Goal: Browse casually

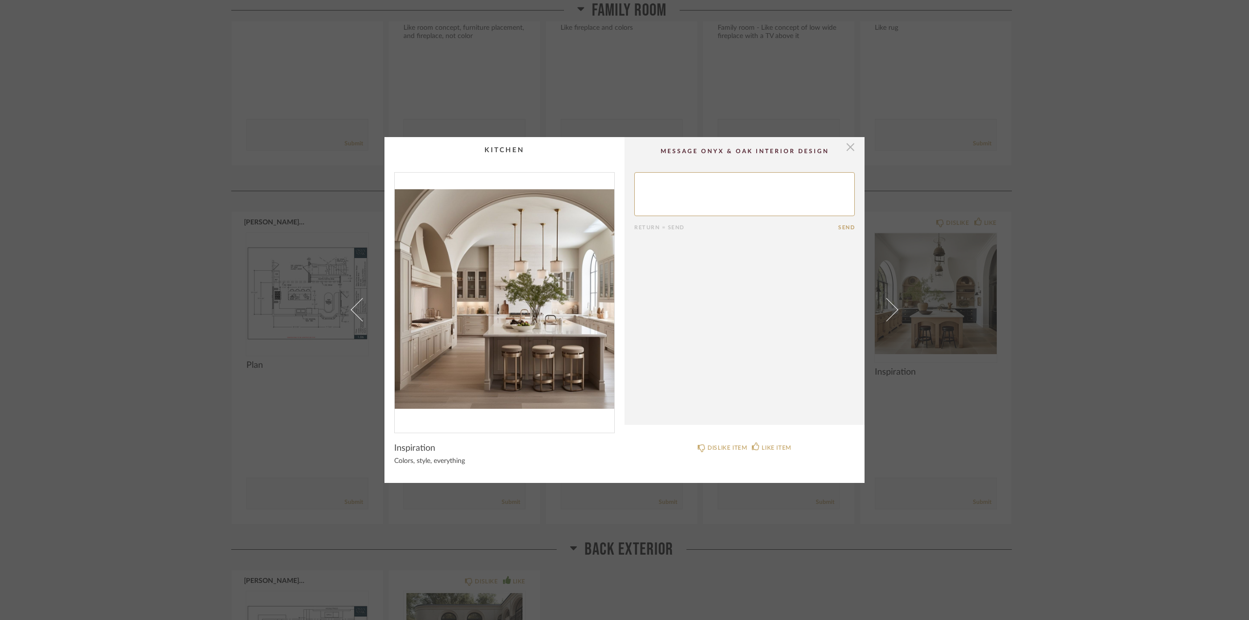
click at [851, 151] on span "button" at bounding box center [851, 147] width 20 height 20
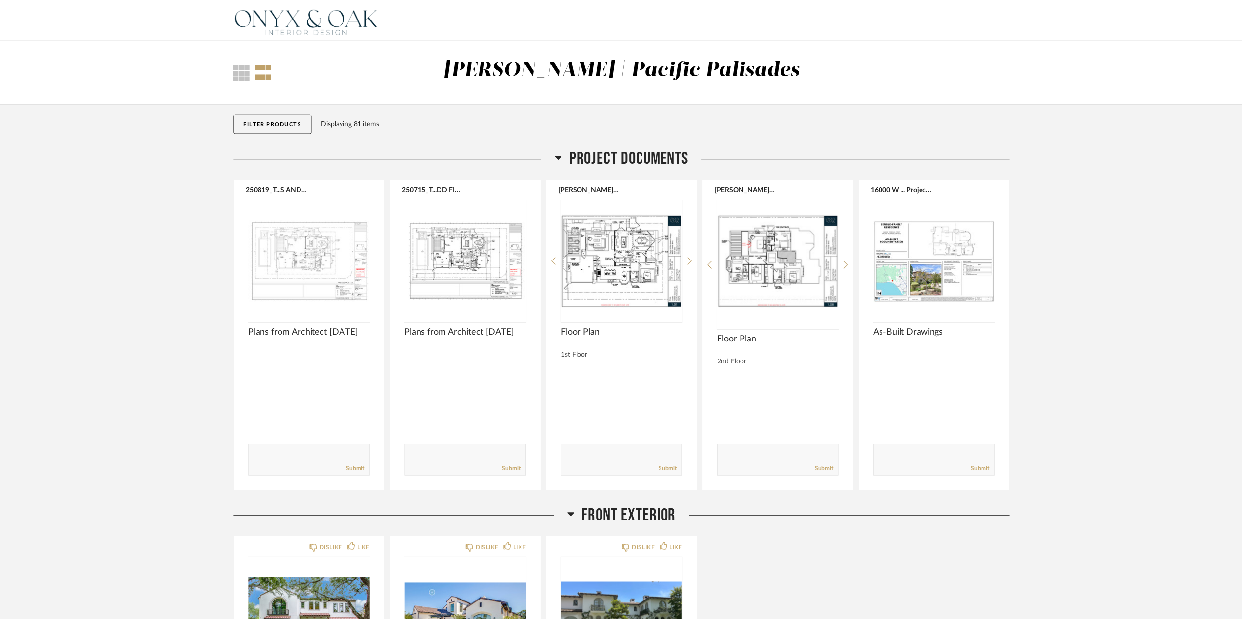
scroll to position [2878, 0]
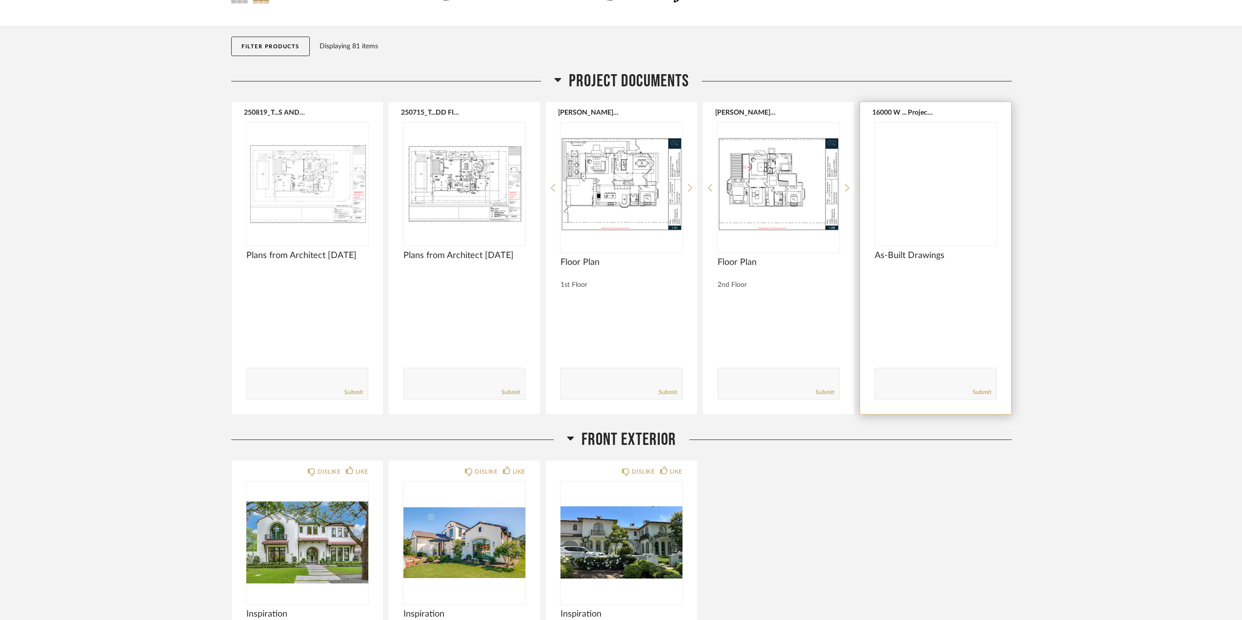
scroll to position [49, 0]
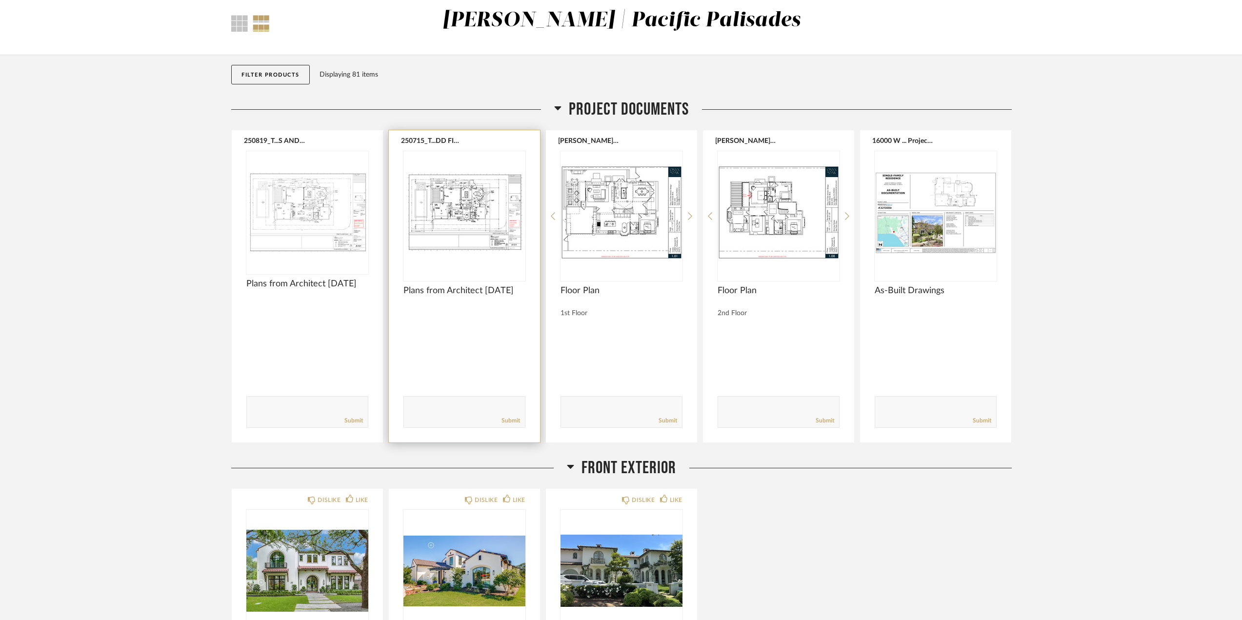
click at [486, 224] on img "0" at bounding box center [464, 212] width 122 height 122
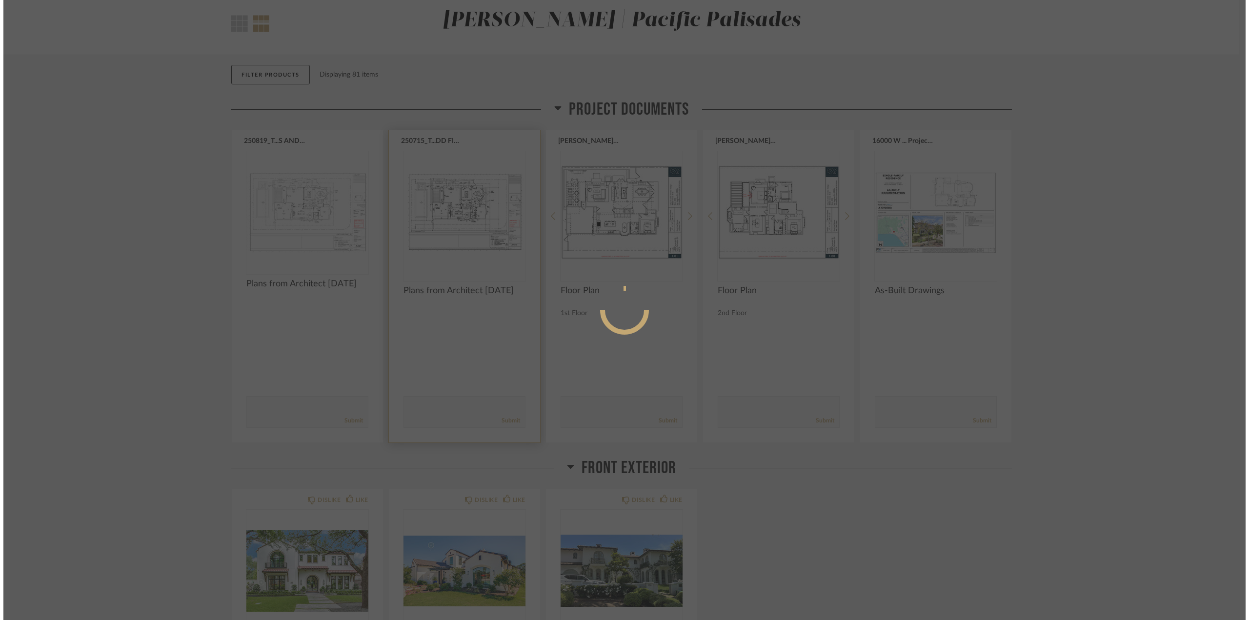
scroll to position [0, 0]
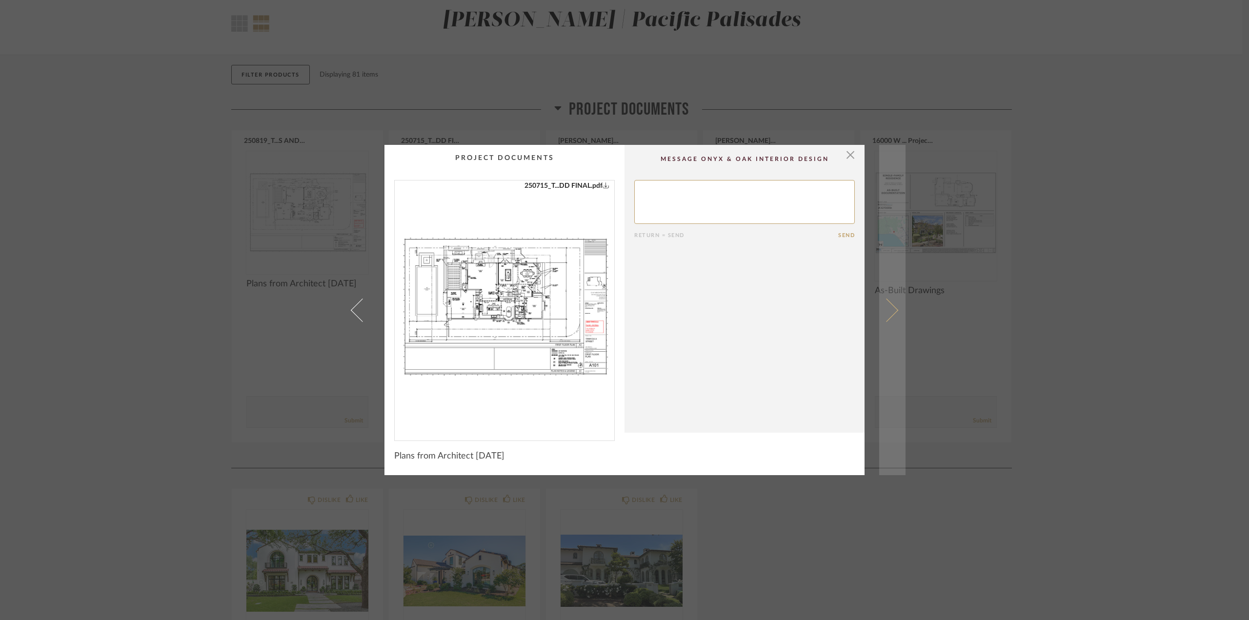
click at [891, 316] on link at bounding box center [892, 310] width 26 height 330
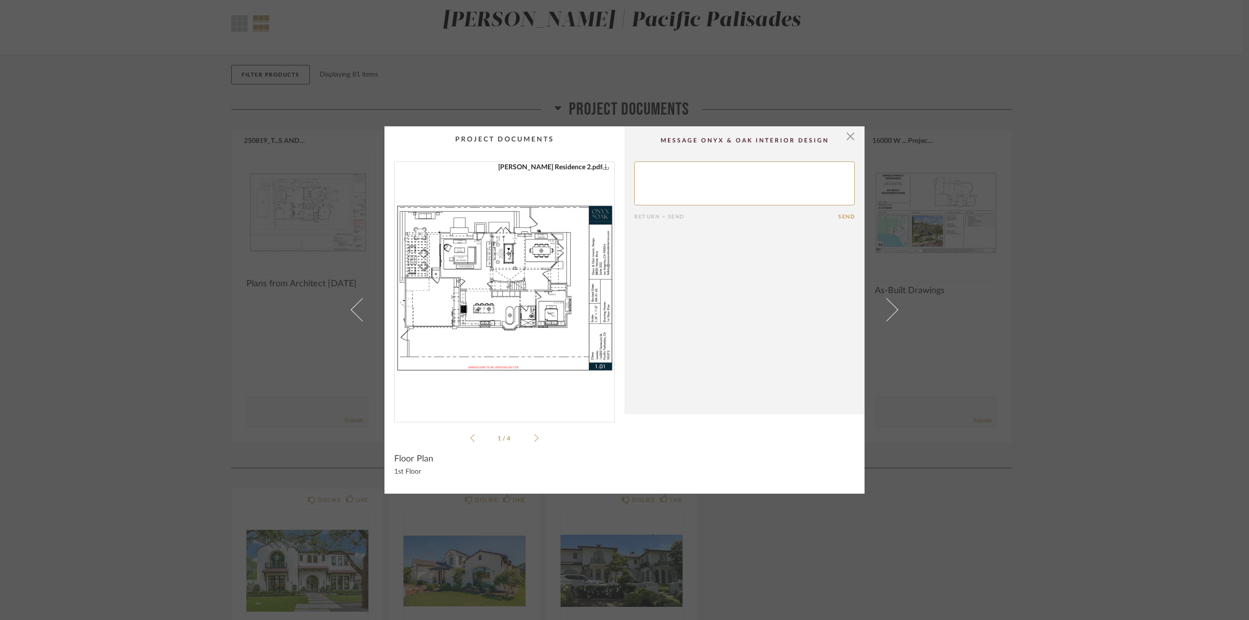
click at [451, 271] on img "0" at bounding box center [505, 288] width 220 height 252
click at [848, 140] on span "button" at bounding box center [851, 136] width 20 height 20
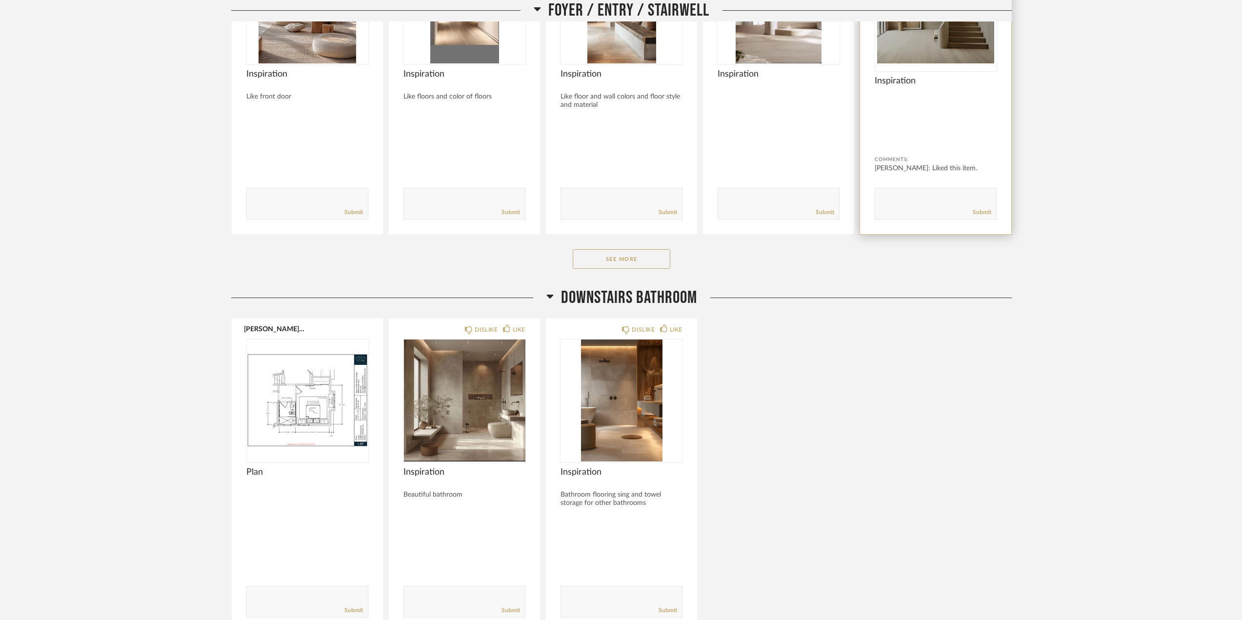
scroll to position [976, 0]
